Goal: Download file/media

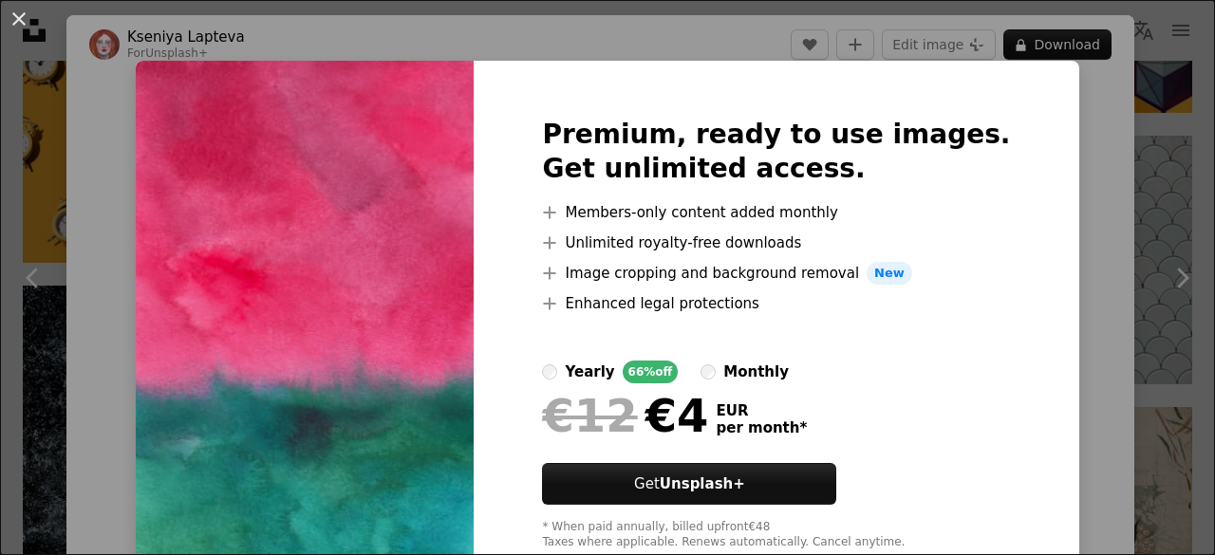
scroll to position [252, 0]
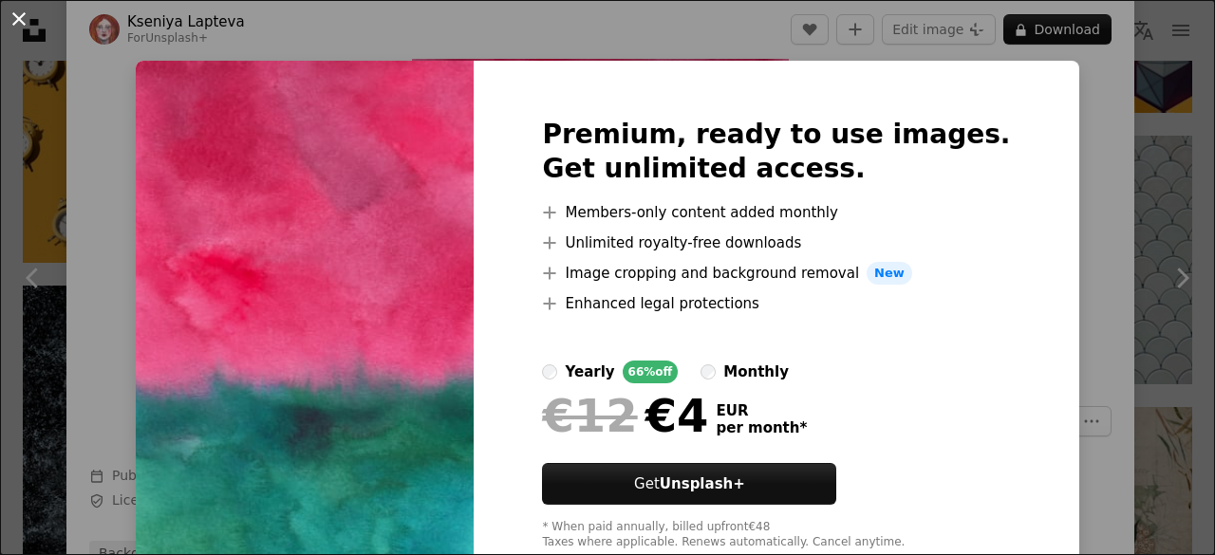
click at [27, 28] on button "An X shape" at bounding box center [19, 19] width 23 height 23
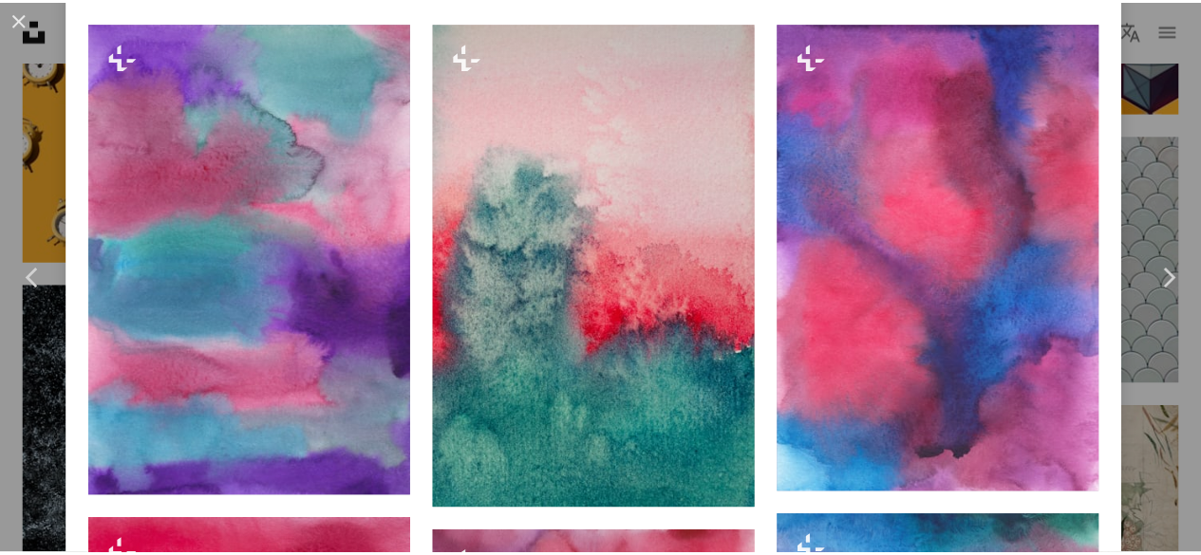
scroll to position [1290, 0]
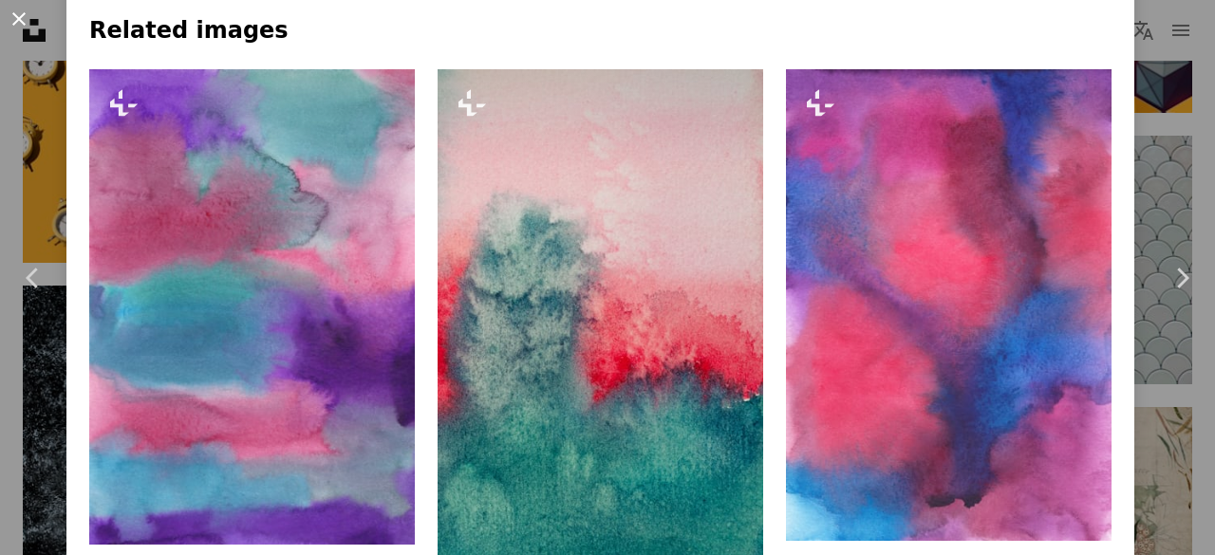
click at [22, 16] on button "An X shape" at bounding box center [19, 19] width 23 height 23
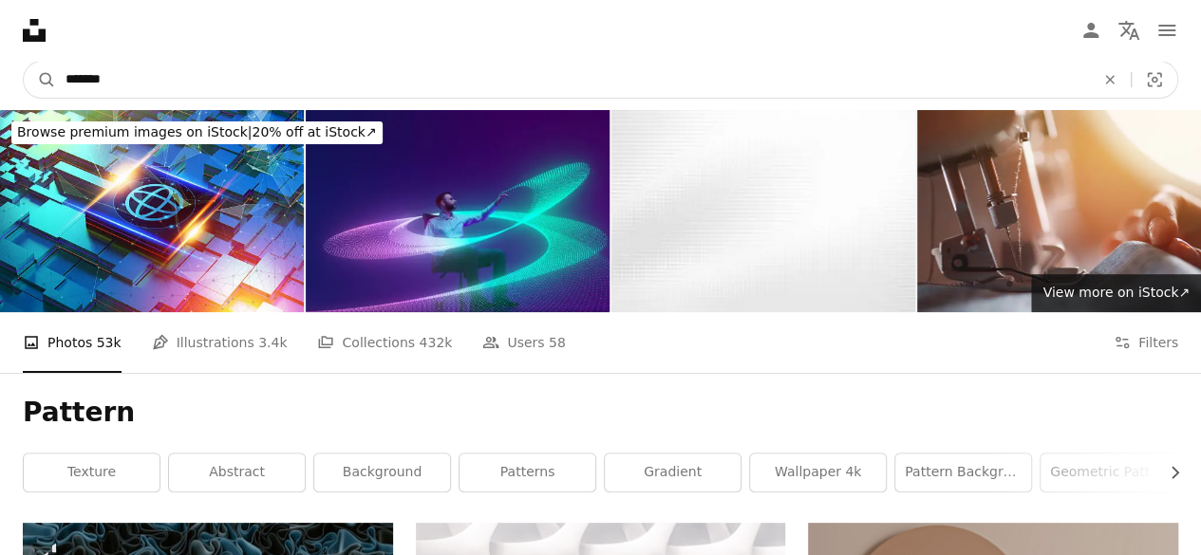
drag, startPoint x: 129, startPoint y: 80, endPoint x: 0, endPoint y: 126, distance: 137.2
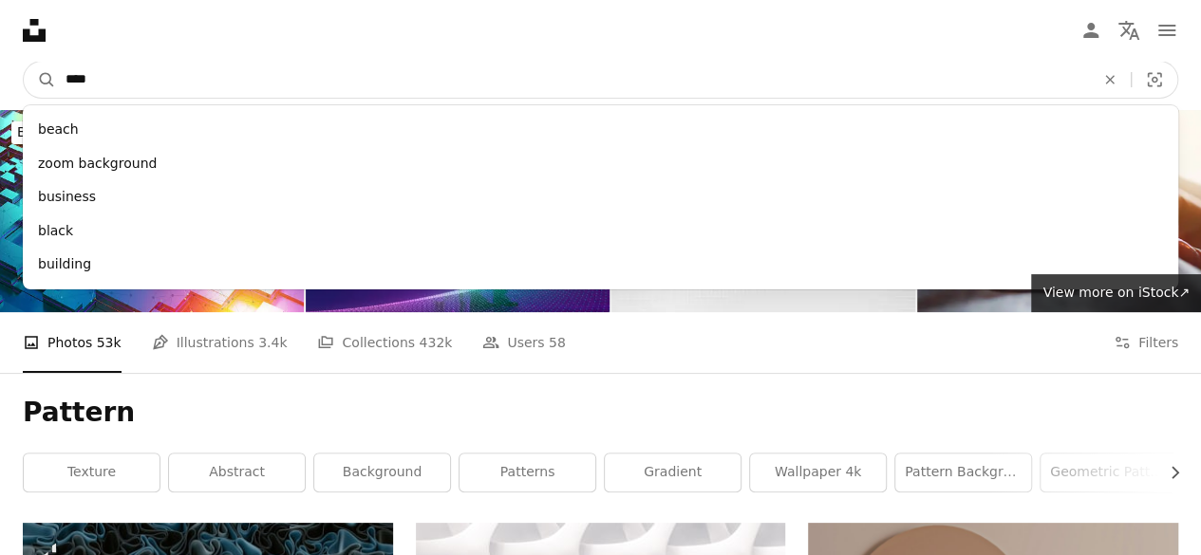
type input "****"
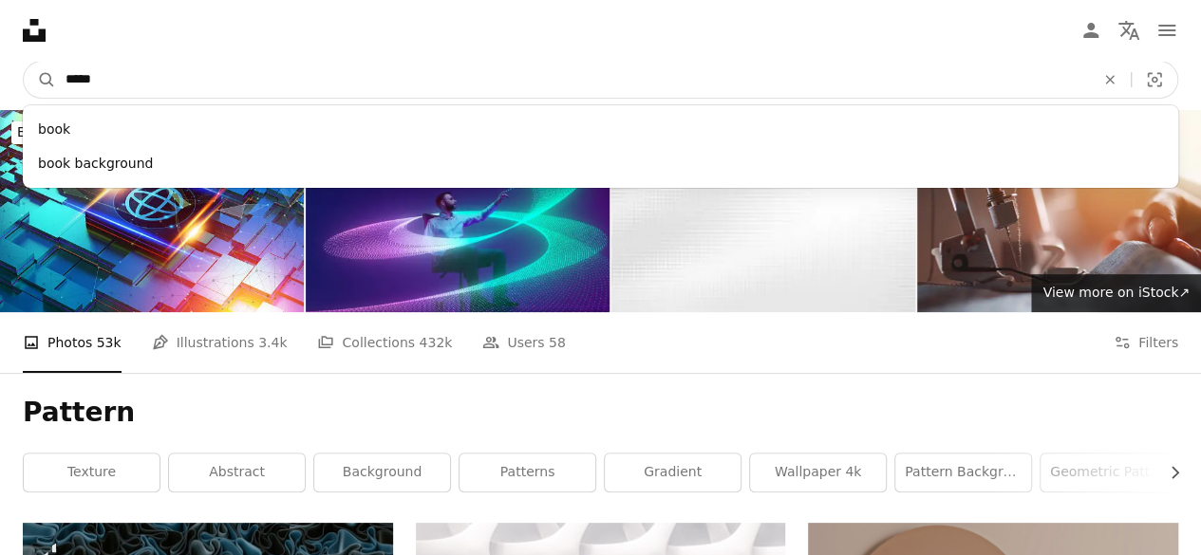
click button "A magnifying glass" at bounding box center [40, 80] width 32 height 36
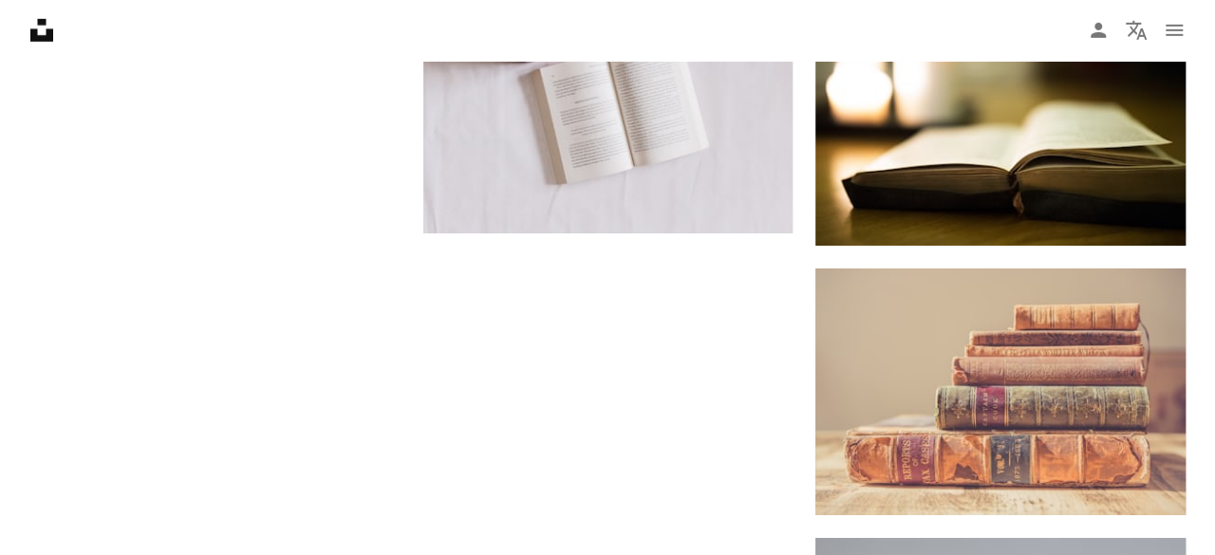
scroll to position [3018, 0]
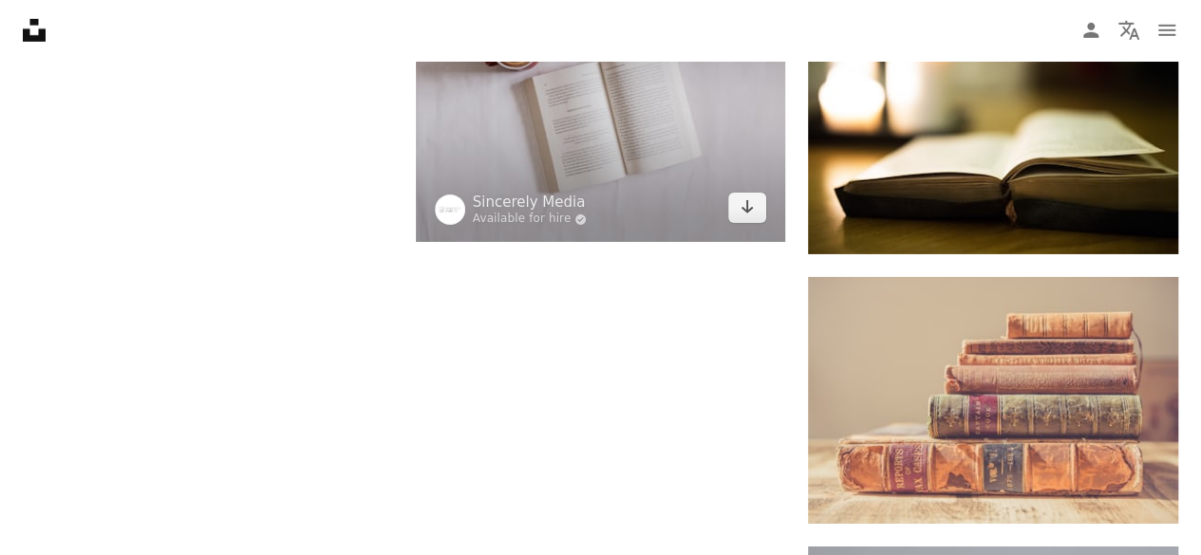
click at [564, 134] on img at bounding box center [601, 103] width 370 height 277
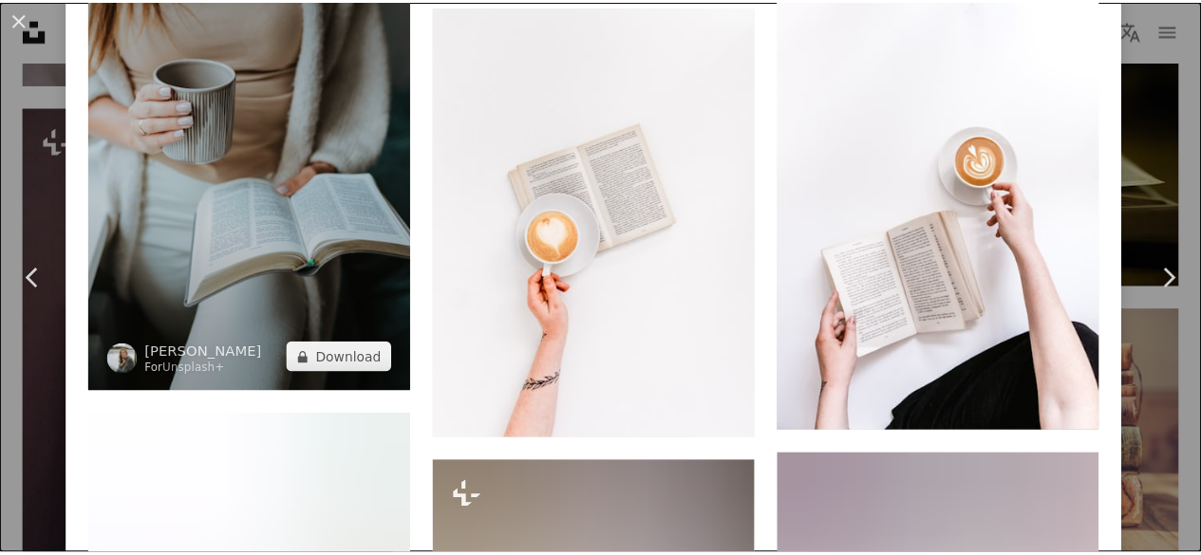
scroll to position [3828, 0]
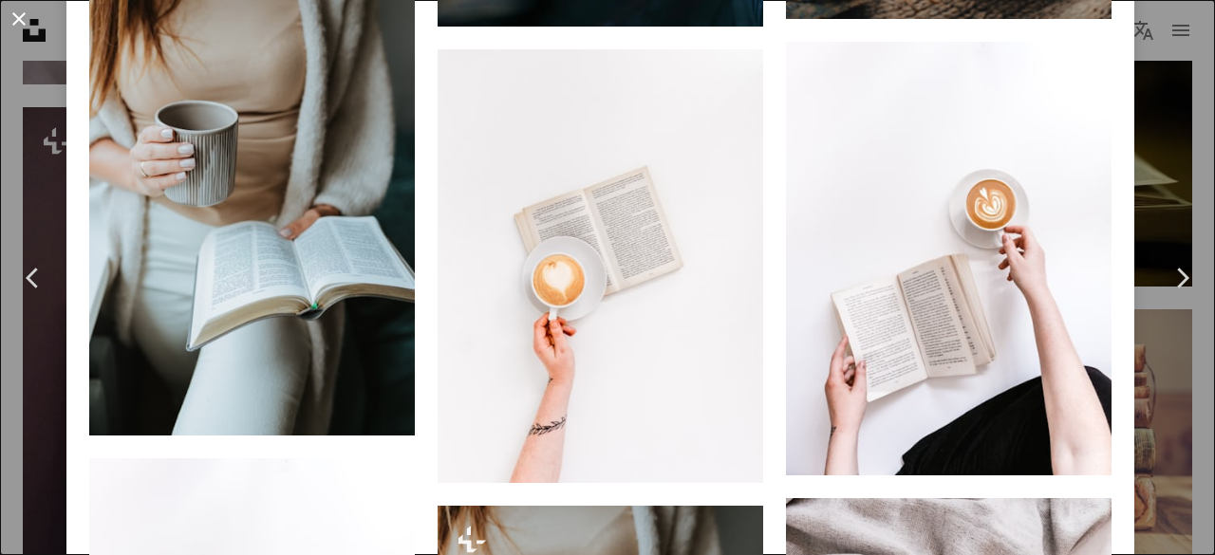
click at [25, 12] on button "An X shape" at bounding box center [19, 19] width 23 height 23
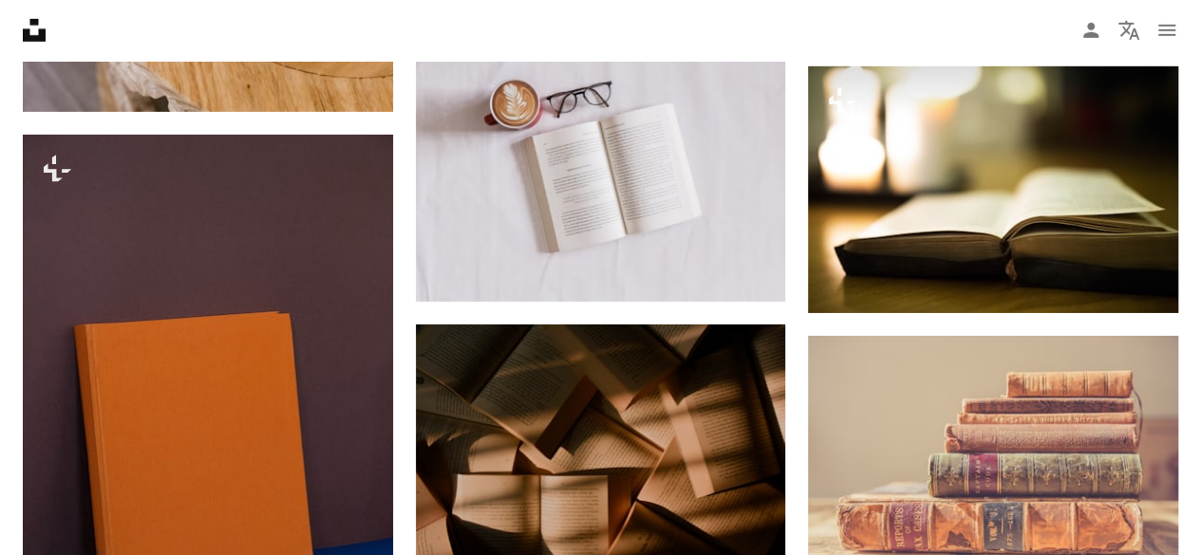
scroll to position [2961, 0]
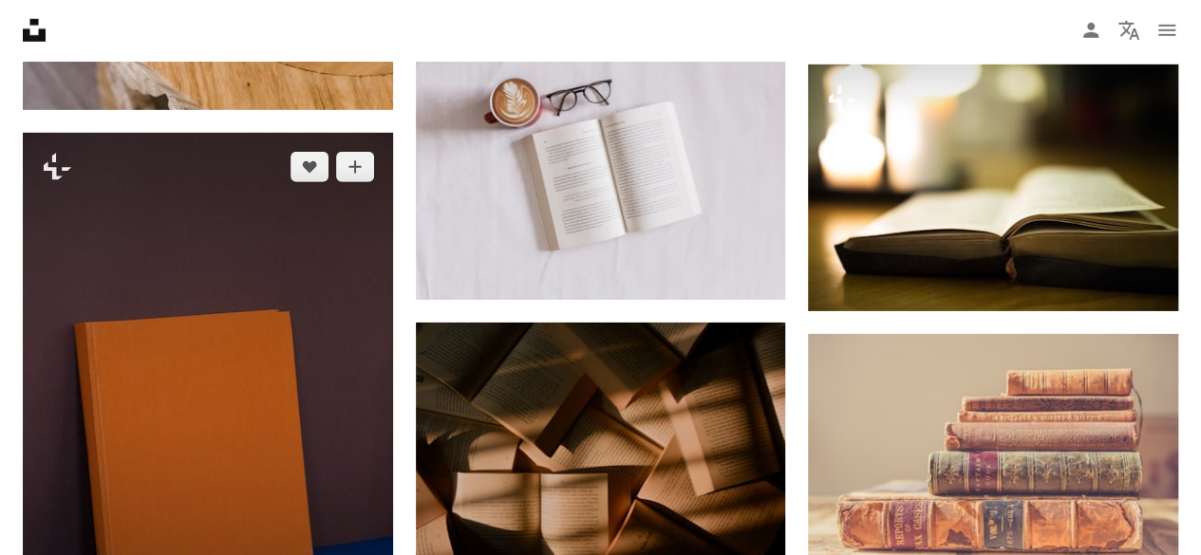
click at [230, 163] on img at bounding box center [208, 410] width 370 height 554
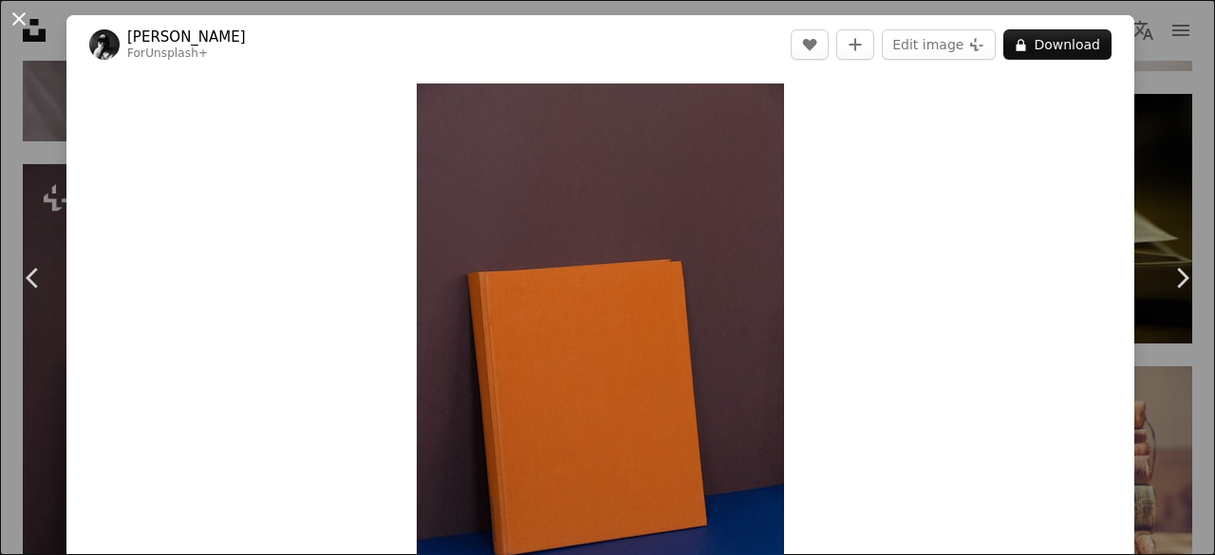
click at [23, 8] on button "An X shape" at bounding box center [19, 19] width 23 height 23
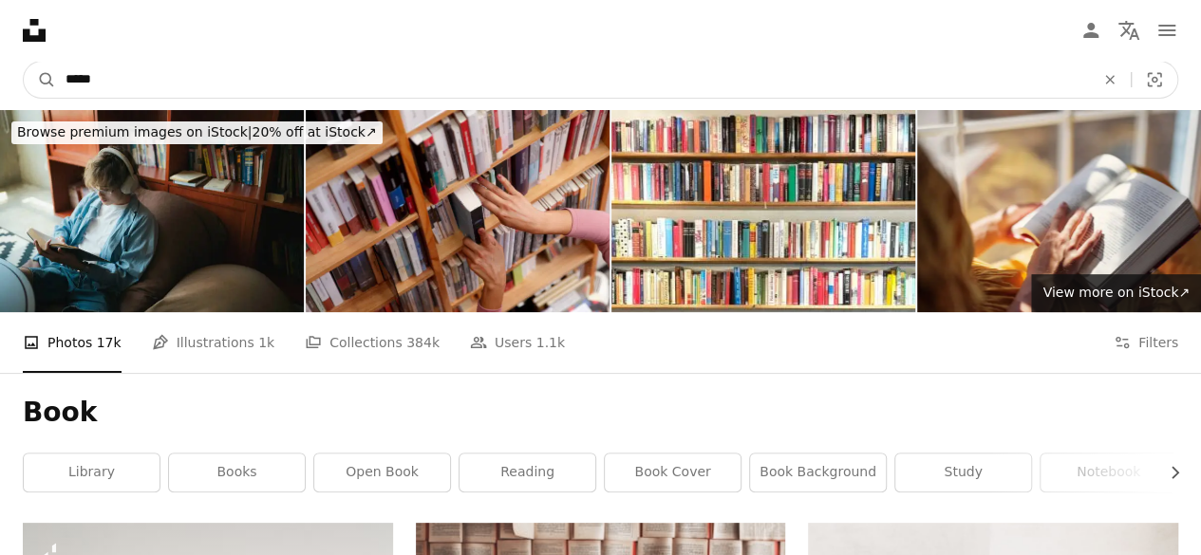
click at [346, 88] on input "****" at bounding box center [572, 80] width 1033 height 36
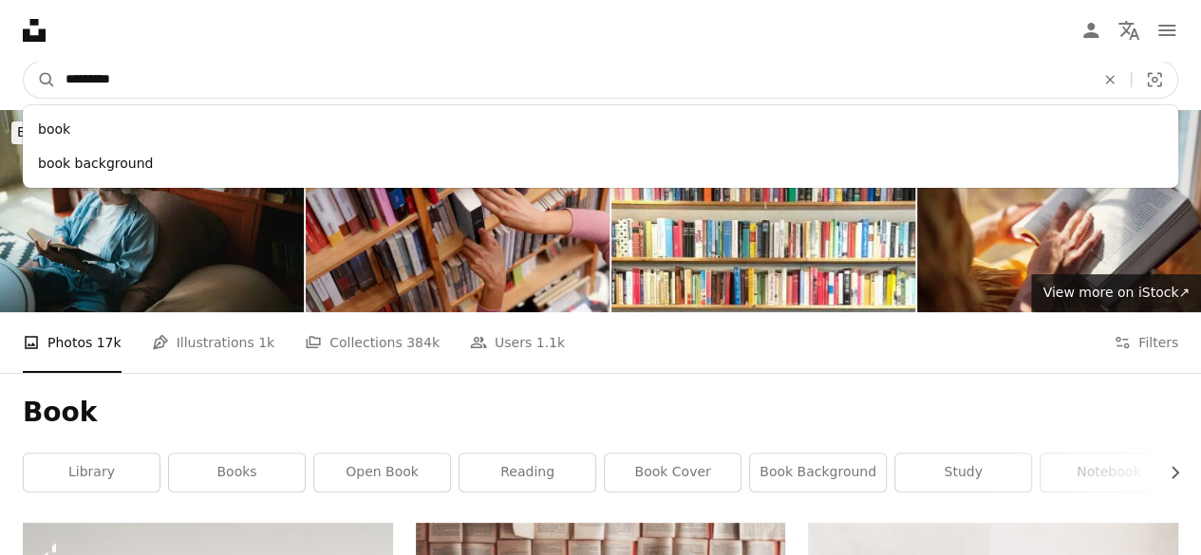
type input "**********"
click button "A magnifying glass" at bounding box center [40, 80] width 32 height 36
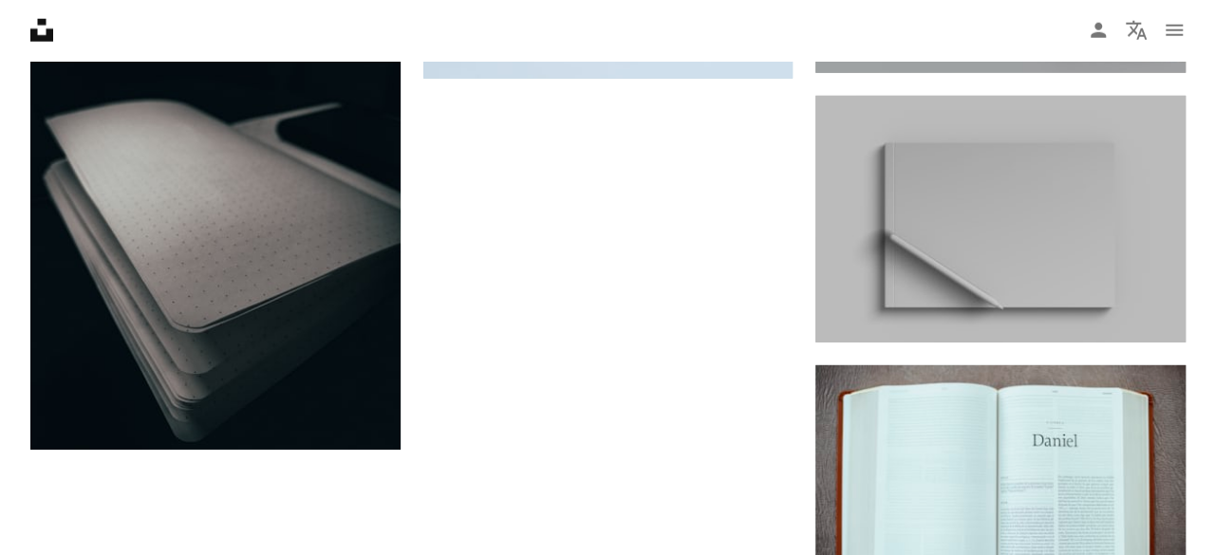
scroll to position [2555, 0]
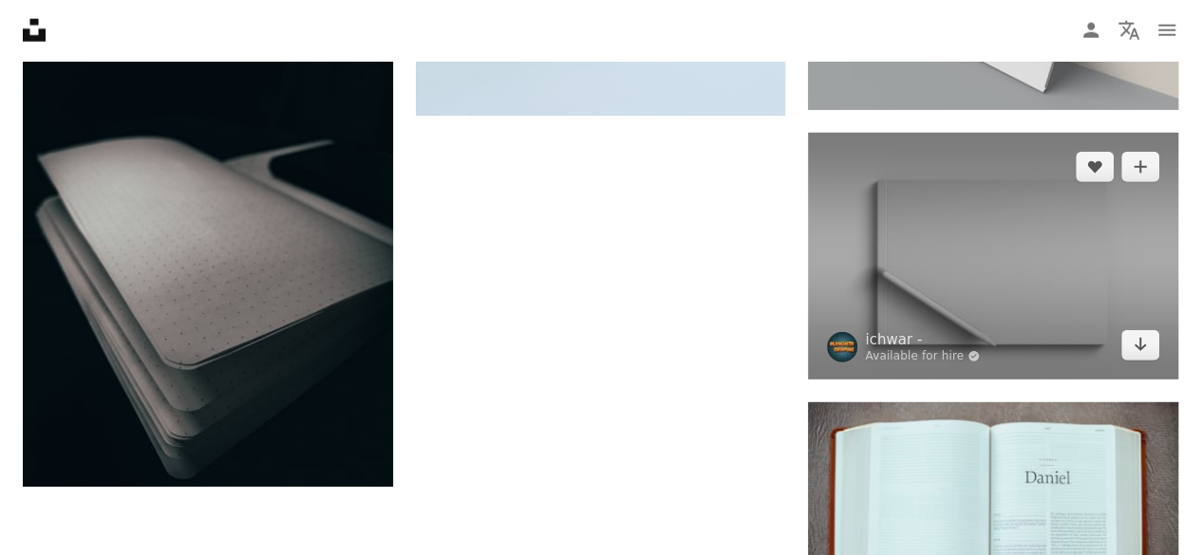
click at [972, 225] on img at bounding box center [993, 256] width 370 height 247
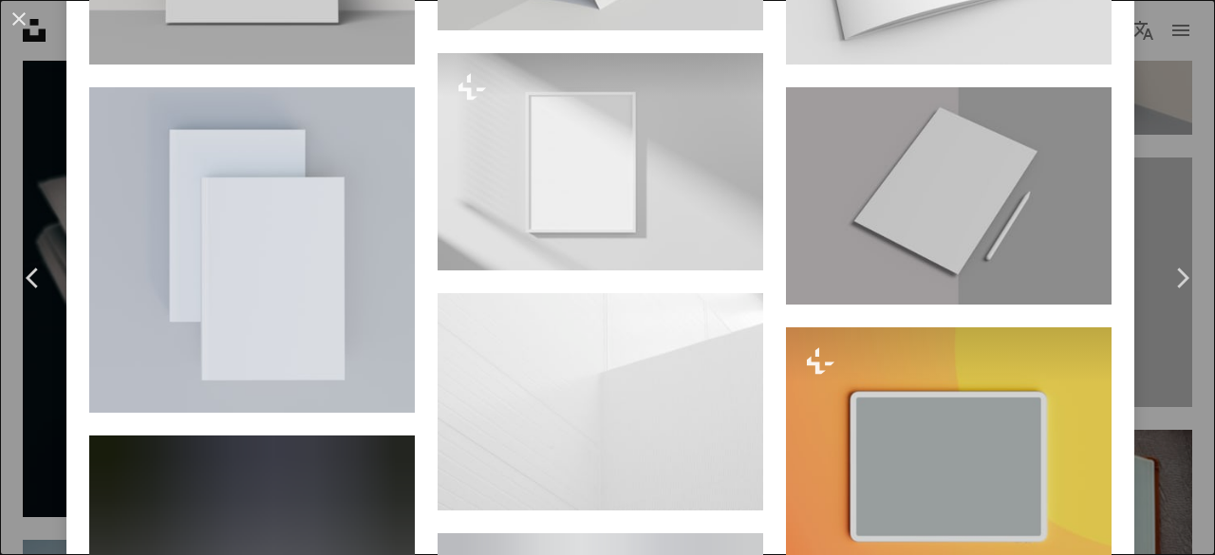
scroll to position [1417, 0]
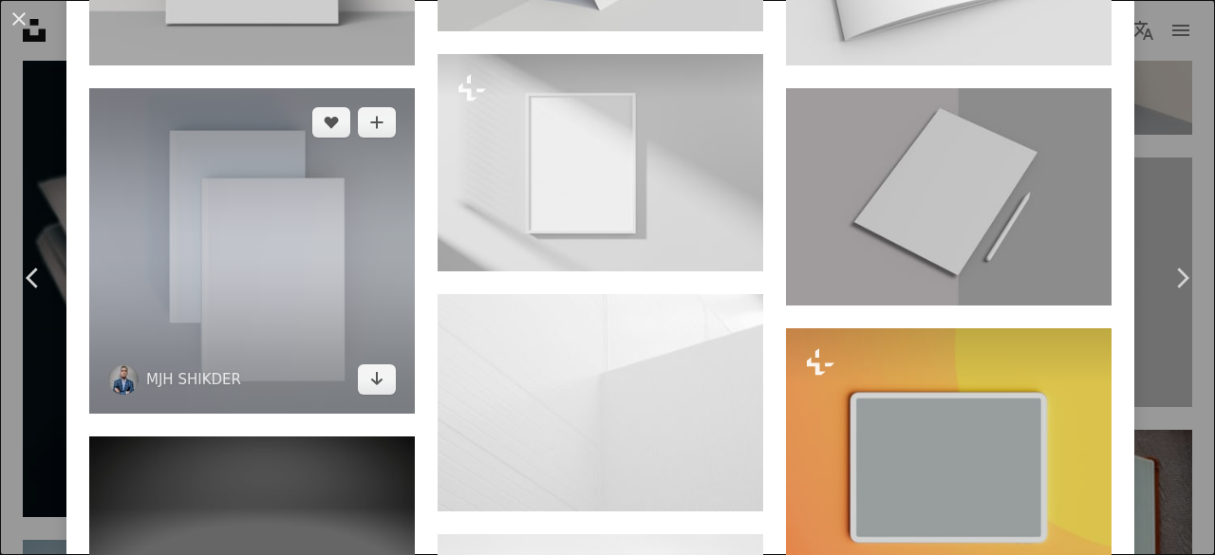
click at [296, 294] on img at bounding box center [252, 251] width 326 height 326
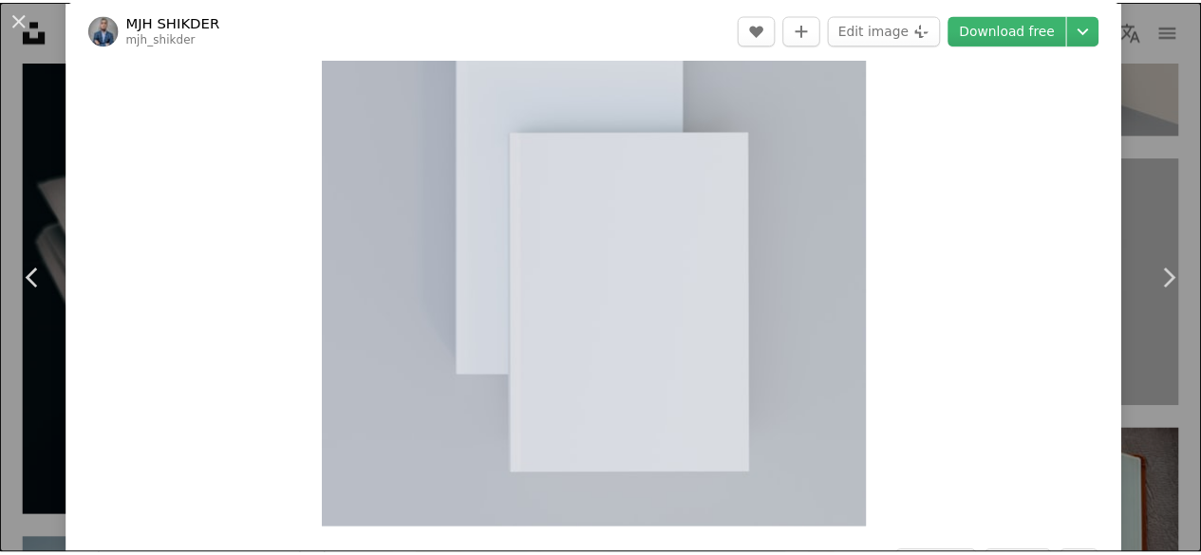
scroll to position [105, 0]
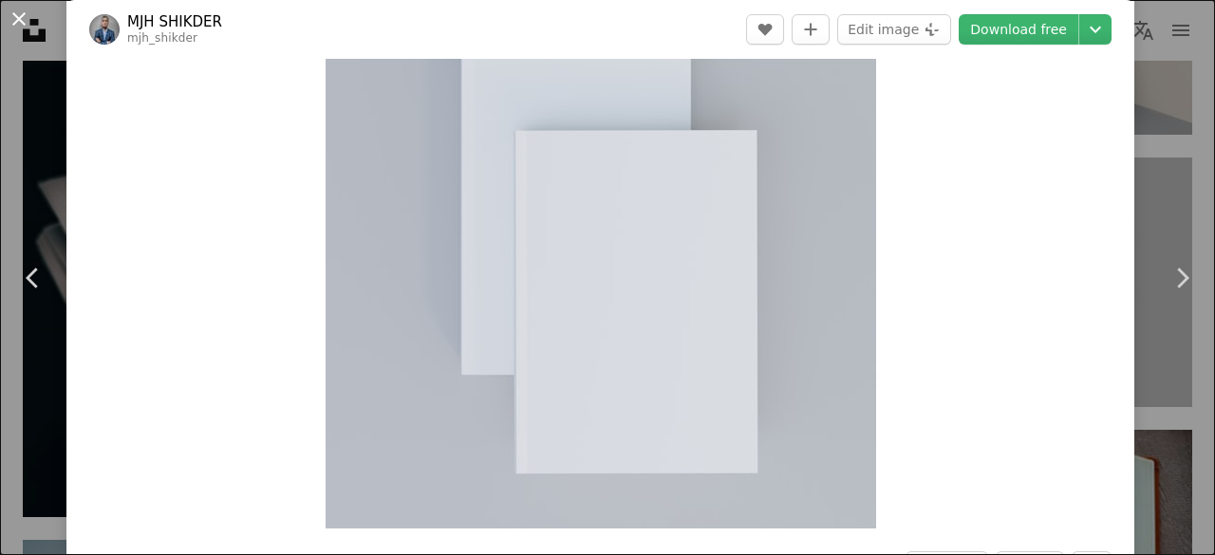
click at [16, 26] on button "An X shape" at bounding box center [19, 19] width 23 height 23
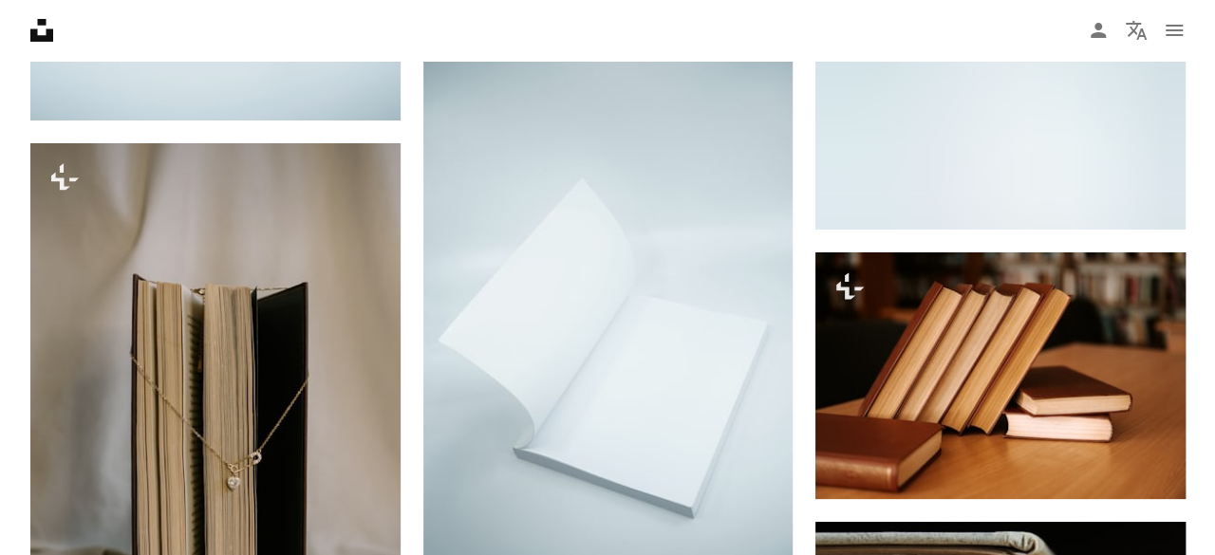
scroll to position [3500, 0]
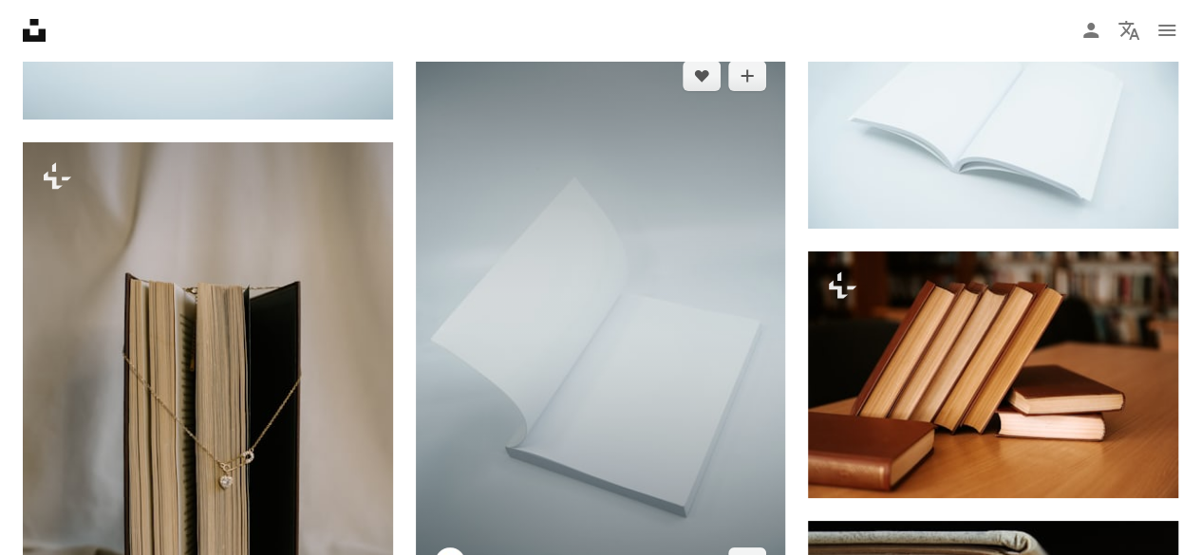
click at [562, 309] on img at bounding box center [601, 319] width 370 height 555
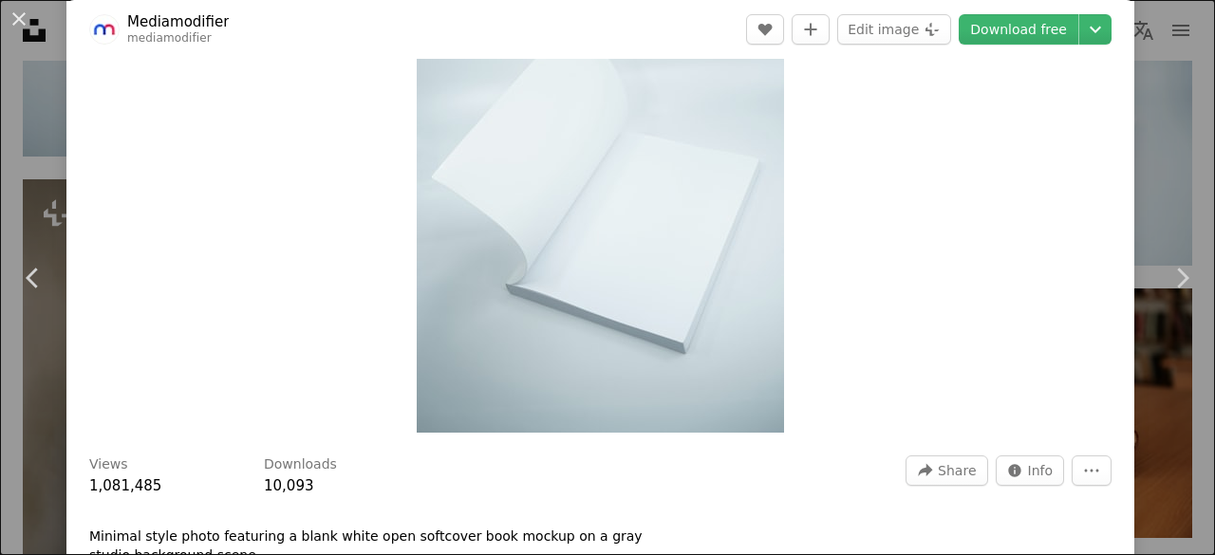
scroll to position [145, 0]
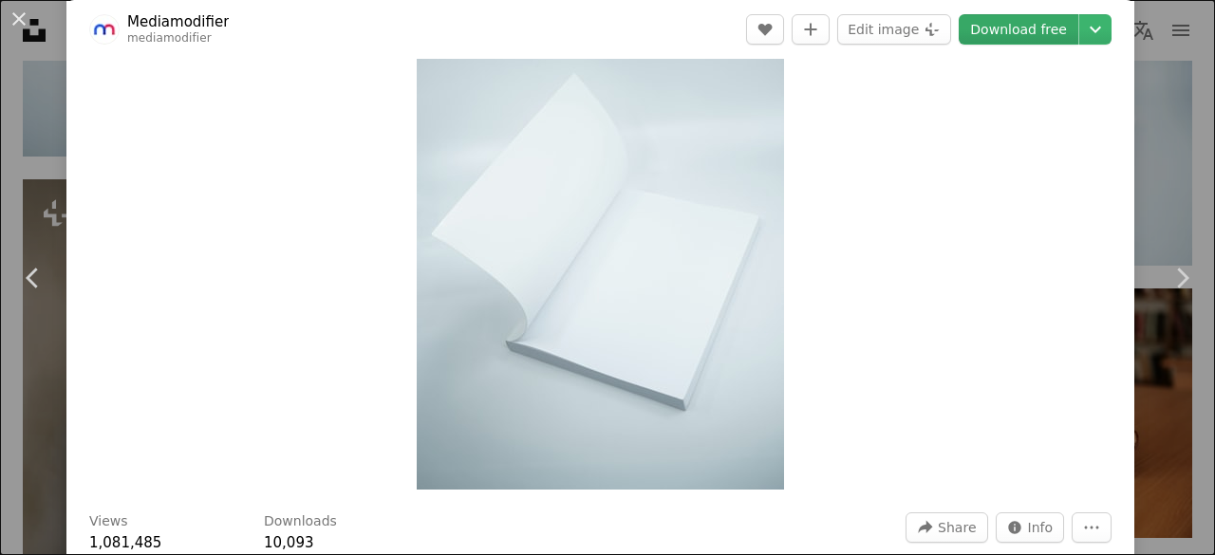
click at [1002, 36] on link "Download free" at bounding box center [1019, 29] width 120 height 30
